Goal: Task Accomplishment & Management: Manage account settings

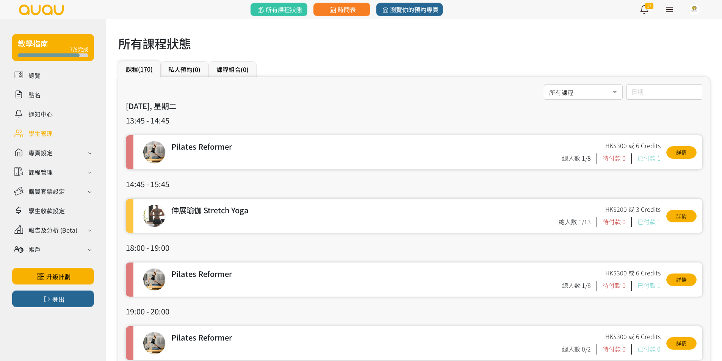
click at [55, 136] on link at bounding box center [53, 133] width 82 height 13
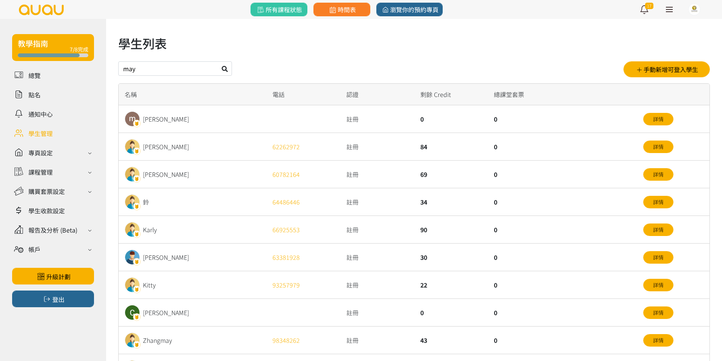
type input "may"
click at [218, 61] on button at bounding box center [225, 68] width 14 height 14
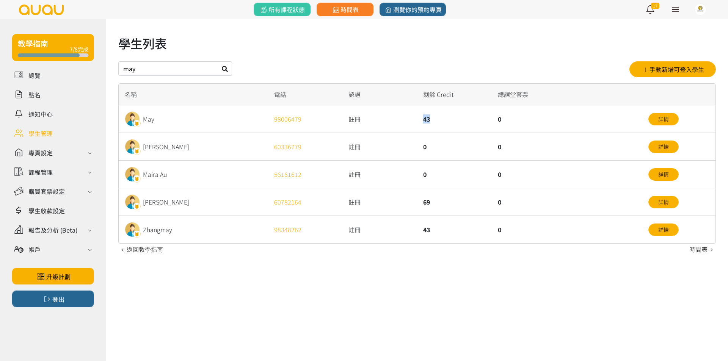
drag, startPoint x: 393, startPoint y: 122, endPoint x: 437, endPoint y: 123, distance: 43.6
click at [0, 0] on div "May 98006479 註冊 43 0 詳情" at bounding box center [0, 0] width 0 height 0
click at [438, 121] on div "43" at bounding box center [454, 119] width 75 height 28
click at [439, 121] on div "43" at bounding box center [454, 119] width 75 height 28
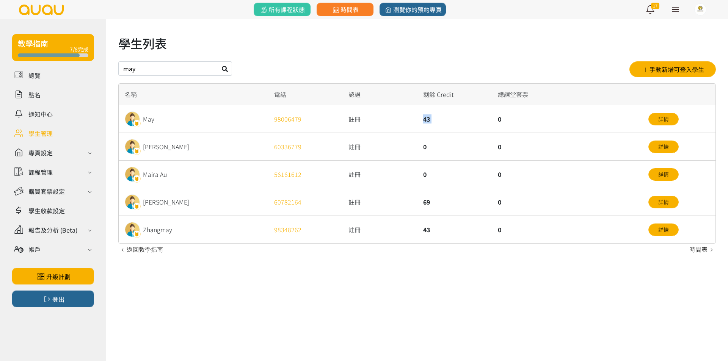
click at [439, 121] on div "43" at bounding box center [454, 119] width 75 height 28
click at [347, 99] on div "認證" at bounding box center [379, 95] width 75 height 22
click at [358, 86] on div "認證" at bounding box center [379, 95] width 75 height 22
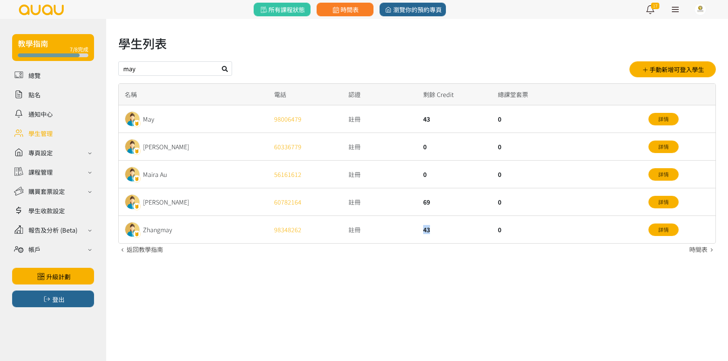
drag, startPoint x: 451, startPoint y: 232, endPoint x: 419, endPoint y: 232, distance: 31.5
click at [419, 232] on div "43" at bounding box center [454, 229] width 75 height 27
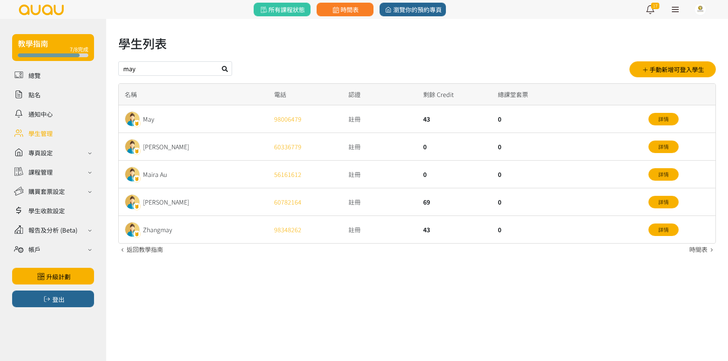
click at [413, 122] on div "註冊" at bounding box center [379, 119] width 75 height 28
click at [423, 118] on div "43" at bounding box center [454, 119] width 75 height 28
click at [440, 116] on div "43" at bounding box center [454, 119] width 75 height 28
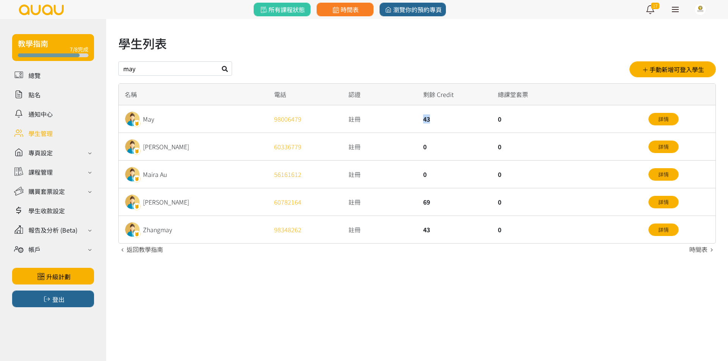
drag, startPoint x: 434, startPoint y: 120, endPoint x: 390, endPoint y: 117, distance: 43.7
click at [0, 0] on div "May 98006479 註冊 43 0 詳情" at bounding box center [0, 0] width 0 height 0
click at [434, 121] on div "43" at bounding box center [454, 119] width 75 height 28
click at [305, 11] on link "所有課程狀態" at bounding box center [282, 10] width 57 height 14
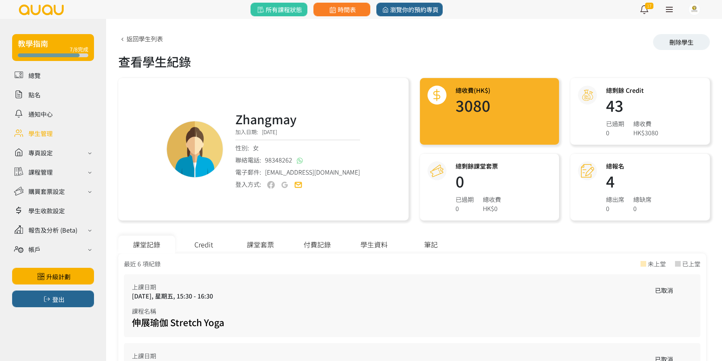
click at [255, 241] on div "課堂套票" at bounding box center [260, 245] width 57 height 18
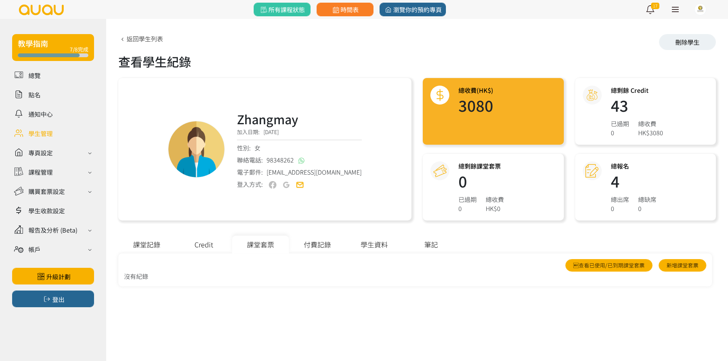
click at [207, 243] on div "Credit" at bounding box center [203, 245] width 57 height 18
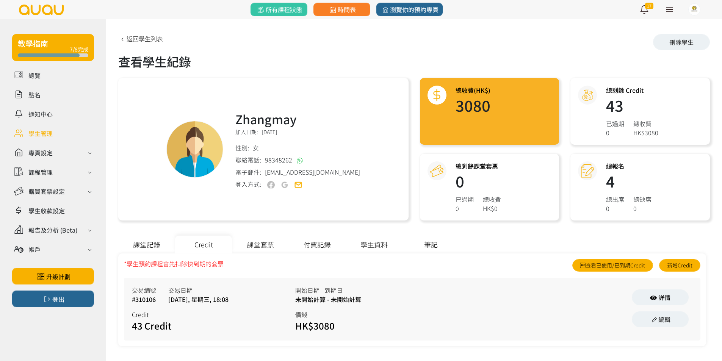
scroll to position [3, 0]
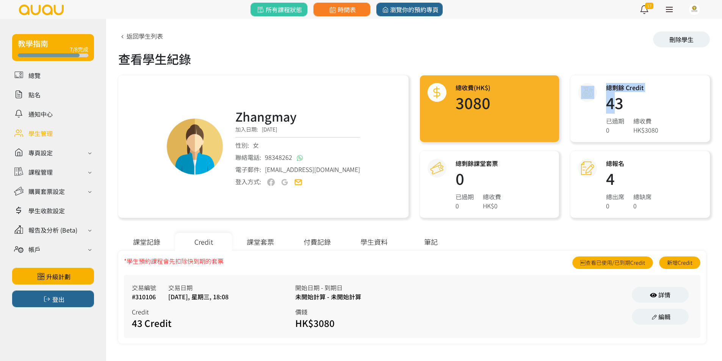
drag, startPoint x: 616, startPoint y: 104, endPoint x: 589, endPoint y: 105, distance: 27.3
click at [589, 105] on div "總剩餘 Credit 43 已過期 0 總收費 HK$3080" at bounding box center [639, 108] width 139 height 67
click at [599, 99] on div "總剩餘 Credit 43 已過期 0 總收費 HK$3080" at bounding box center [639, 108] width 139 height 67
drag, startPoint x: 602, startPoint y: 103, endPoint x: 631, endPoint y: 104, distance: 29.2
click at [631, 104] on div "總剩餘 Credit 43 已過期 0 總收費 HK$3080" at bounding box center [639, 108] width 139 height 67
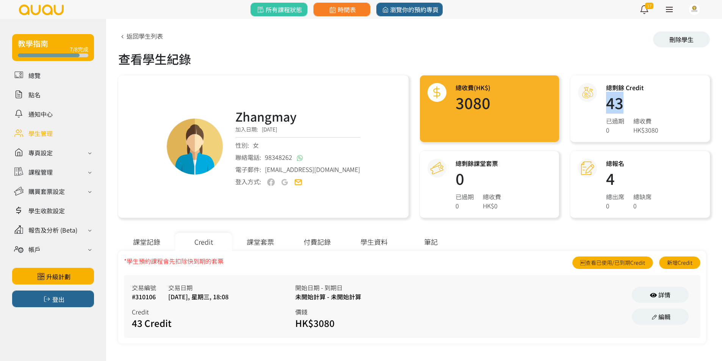
click at [631, 104] on h1 "43" at bounding box center [632, 102] width 52 height 15
click at [631, 103] on h1 "43" at bounding box center [632, 102] width 52 height 15
click at [623, 104] on h1 "43" at bounding box center [632, 102] width 52 height 15
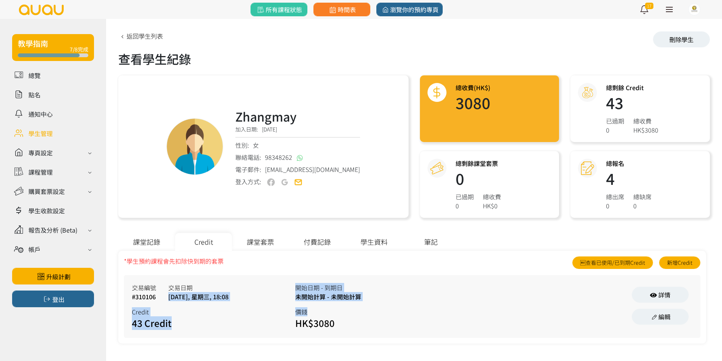
drag, startPoint x: 393, startPoint y: 304, endPoint x: 194, endPoint y: 287, distance: 199.7
click at [190, 286] on div "交易編號 #310106 交易日期 2025/06/18, 星期三, 18:08 Credit 43 Credit 開始日期 - 到期日 未開始計算 - 未開…" at bounding box center [412, 306] width 576 height 62
click at [313, 293] on div "未開始計算 - 未開始計算" at bounding box center [376, 296] width 163 height 9
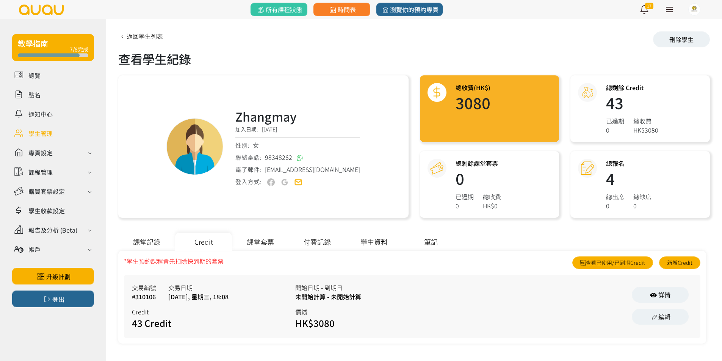
click at [313, 293] on div "未開始計算 - 未開始計算" at bounding box center [376, 296] width 163 height 9
click at [335, 295] on div "未開始計算 - 未開始計算" at bounding box center [376, 296] width 163 height 9
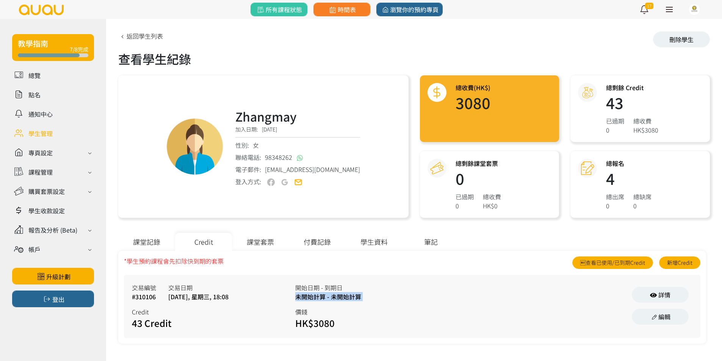
click at [335, 295] on div "未開始計算 - 未開始計算" at bounding box center [376, 296] width 163 height 9
click at [335, 305] on div "開始日期 - 到期日 未開始計算 - 未開始計算 價錢 HK$3080" at bounding box center [376, 306] width 163 height 47
click at [336, 324] on div "HK$3080" at bounding box center [348, 323] width 106 height 14
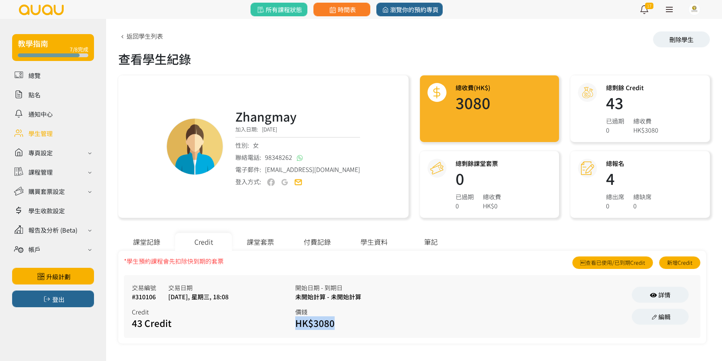
drag, startPoint x: 336, startPoint y: 324, endPoint x: 411, endPoint y: 305, distance: 77.5
click at [337, 324] on div "HK$3080" at bounding box center [348, 323] width 106 height 14
drag, startPoint x: 411, startPoint y: 305, endPoint x: 411, endPoint y: 300, distance: 4.5
click at [412, 305] on div "開始日期 - 到期日 未開始計算 - 未開始計算 價錢 HK$3080" at bounding box center [376, 306] width 163 height 47
click at [673, 302] on link "詳情" at bounding box center [660, 295] width 57 height 16
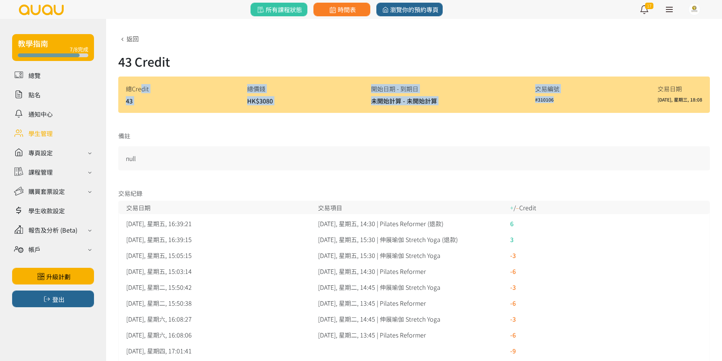
drag, startPoint x: 141, startPoint y: 91, endPoint x: 585, endPoint y: 109, distance: 444.9
click at [578, 109] on div "總Credit 43 總價錢 HK$3080 開始日期 - 到期日 未開始計算 - 未開始計算 交易編號 #310106 交易日期 2025/06/18, 星…" at bounding box center [414, 95] width 592 height 36
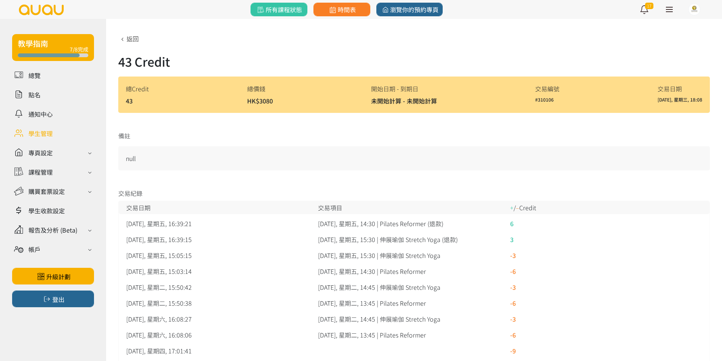
click at [618, 111] on div "總Credit 43 總價錢 HK$3080 開始日期 - 到期日 未開始計算 - 未開始計算 交易編號 #310106 交易日期 2025/06/18, 星…" at bounding box center [414, 95] width 592 height 36
drag, startPoint x: 247, startPoint y: 103, endPoint x: 343, endPoint y: 93, distance: 96.8
click at [341, 93] on div "總Credit 43 總價錢 HK$3080 開始日期 - 到期日 未開始計算 - 未開始計算 交易編號 #310106 交易日期 2025/06/18, 星…" at bounding box center [414, 95] width 592 height 36
click at [343, 93] on div "總Credit 43 總價錢 HK$3080 開始日期 - 到期日 未開始計算 - 未開始計算 交易編號 #310106 交易日期 2025/06/18, 星…" at bounding box center [414, 95] width 592 height 36
drag, startPoint x: 360, startPoint y: 100, endPoint x: 456, endPoint y: 95, distance: 96.0
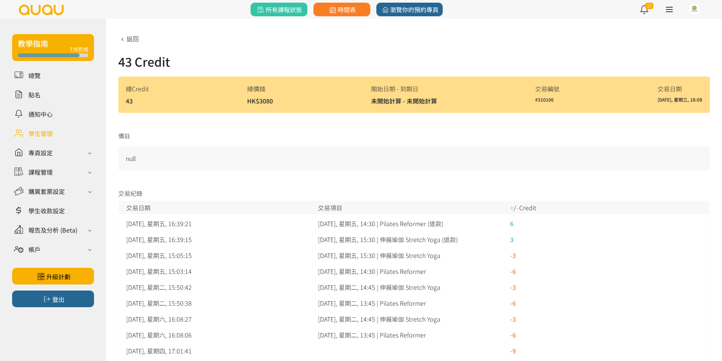
click at [456, 95] on div "總Credit 43 總價錢 HK$3080 開始日期 - 到期日 未開始計算 - 未開始計算 交易編號 #310106 交易日期 2025/06/18, 星…" at bounding box center [414, 95] width 592 height 36
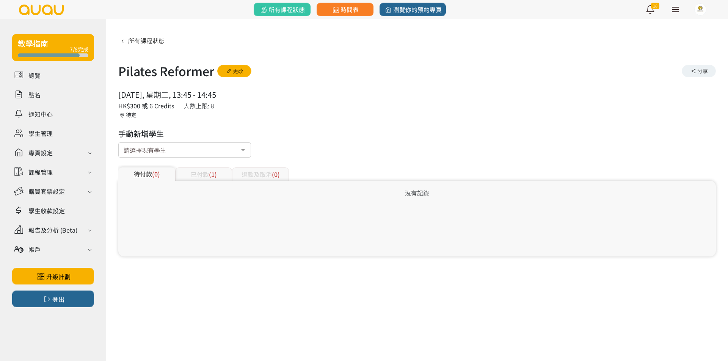
click at [174, 147] on div "請選擇現有學生" at bounding box center [184, 149] width 133 height 15
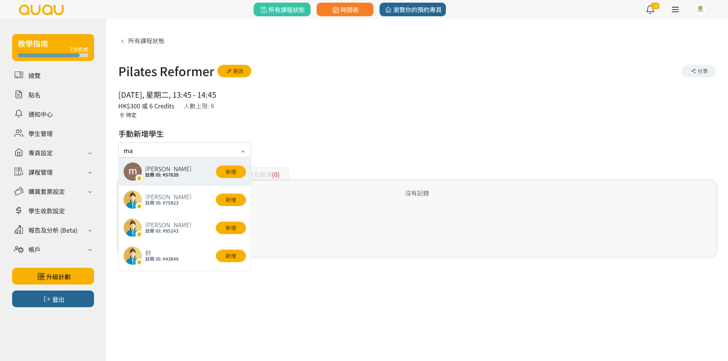
type input "may"
click at [222, 171] on button "新增" at bounding box center [231, 172] width 30 height 13
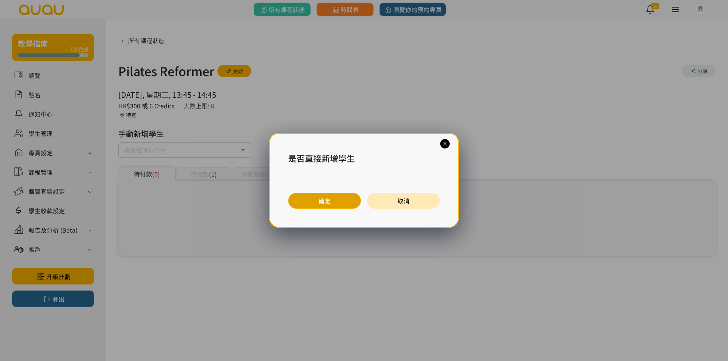
click at [318, 200] on button "確定" at bounding box center [324, 201] width 73 height 16
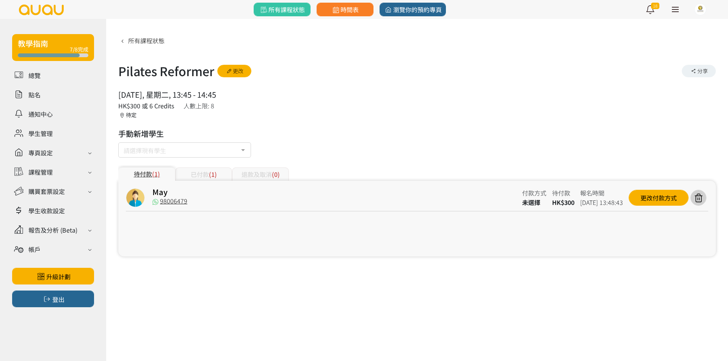
click at [214, 172] on span "(1)" at bounding box center [213, 174] width 8 height 9
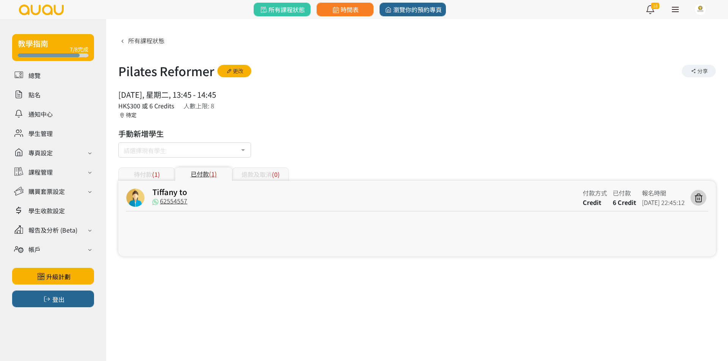
click at [136, 174] on div "待付款 (1)" at bounding box center [146, 173] width 57 height 13
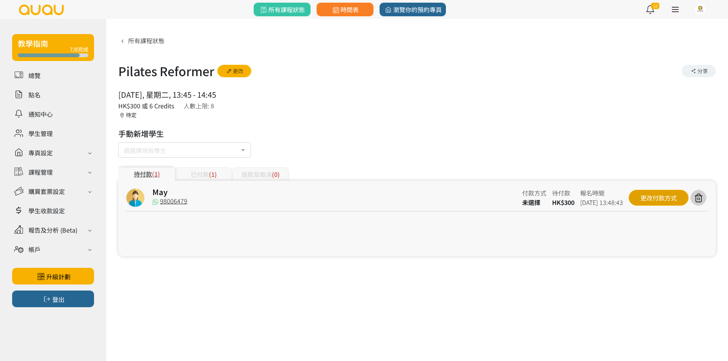
click at [650, 194] on div "更改付款方式" at bounding box center [658, 198] width 60 height 16
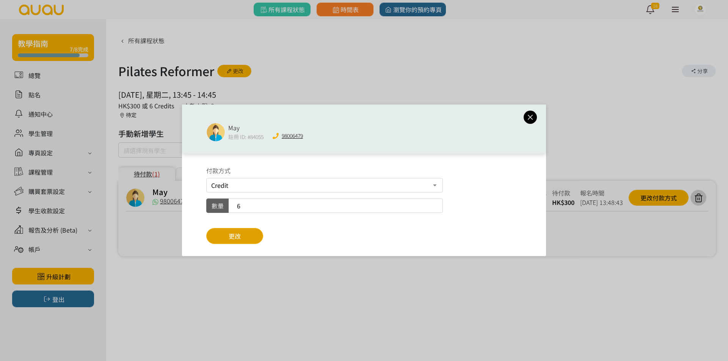
click at [233, 233] on span "更改" at bounding box center [235, 236] width 12 height 9
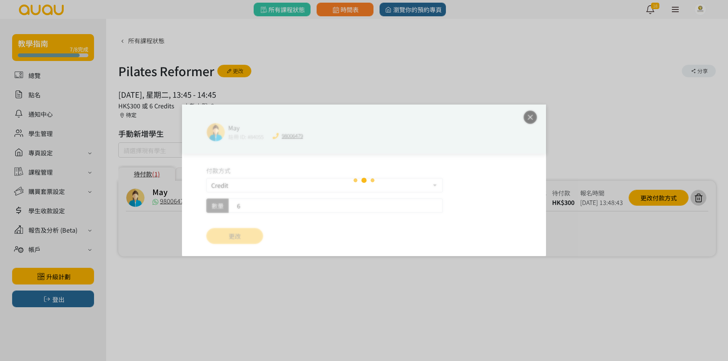
drag, startPoint x: 342, startPoint y: 75, endPoint x: 329, endPoint y: 70, distance: 13.7
click at [334, 72] on div "May 註冊 ID: #84055 98006479 付款方式 Credit 現場付款 轉數快FPS及銀行轉帳 PayMe 數量 6 更改" at bounding box center [364, 180] width 728 height 361
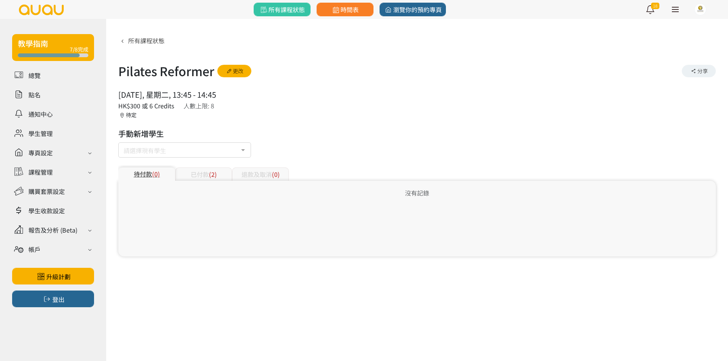
drag, startPoint x: 482, startPoint y: 57, endPoint x: 454, endPoint y: 42, distance: 31.9
click at [482, 57] on div "所有課程狀態 Pilates Reformer 更改 分享 2025/08/26, 星期二, 13:45 - 14:45 人數上限: 8 HK$300 或 6…" at bounding box center [416, 145] width 597 height 222
click at [175, 151] on div "請選擇現有學生" at bounding box center [184, 149] width 133 height 15
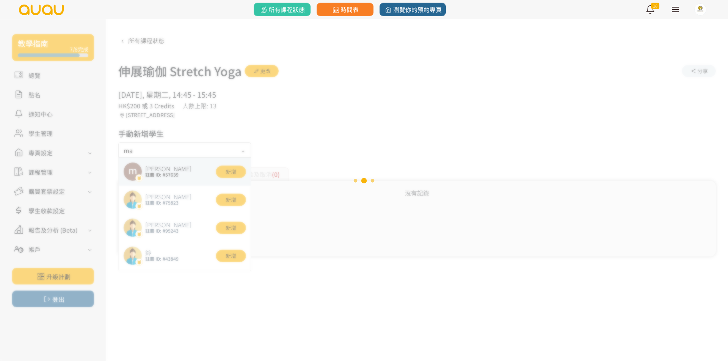
type input "may"
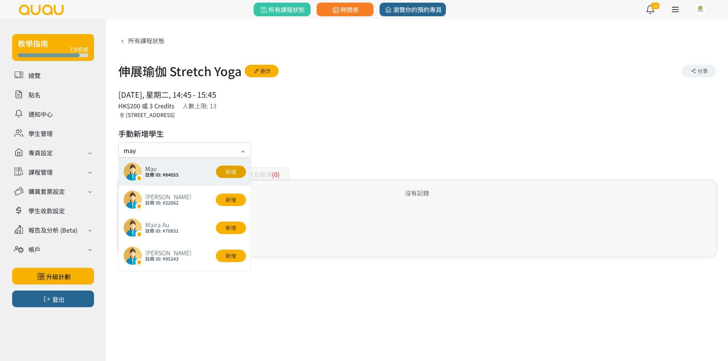
click at [233, 174] on button "新增" at bounding box center [231, 172] width 30 height 13
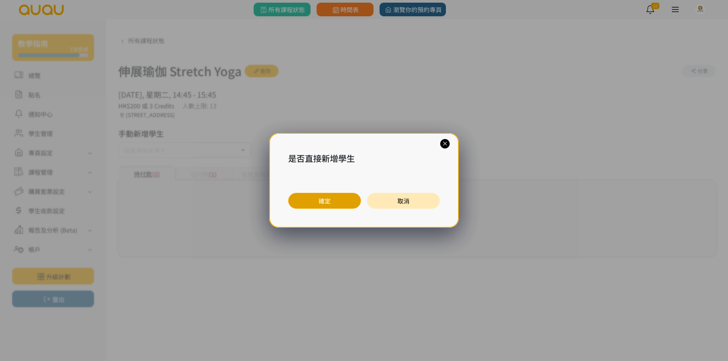
click at [343, 202] on button "確定" at bounding box center [324, 201] width 73 height 16
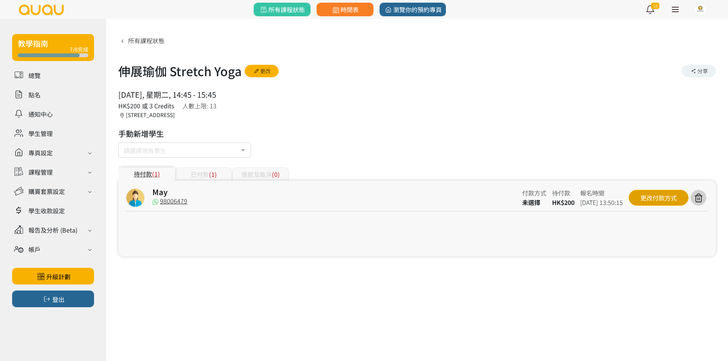
click at [646, 202] on div "更改付款方式" at bounding box center [658, 198] width 60 height 16
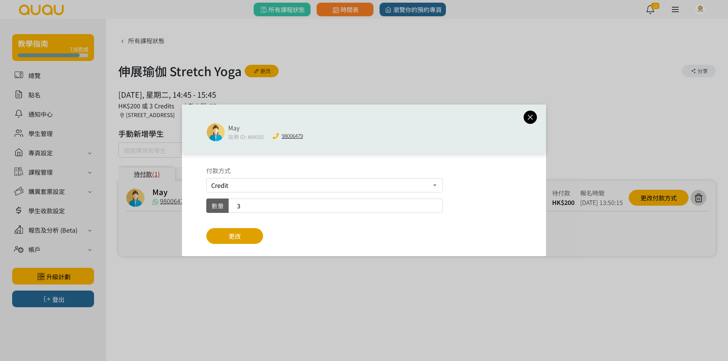
click at [248, 237] on button "更改" at bounding box center [234, 236] width 57 height 16
